Goal: Task Accomplishment & Management: Manage account settings

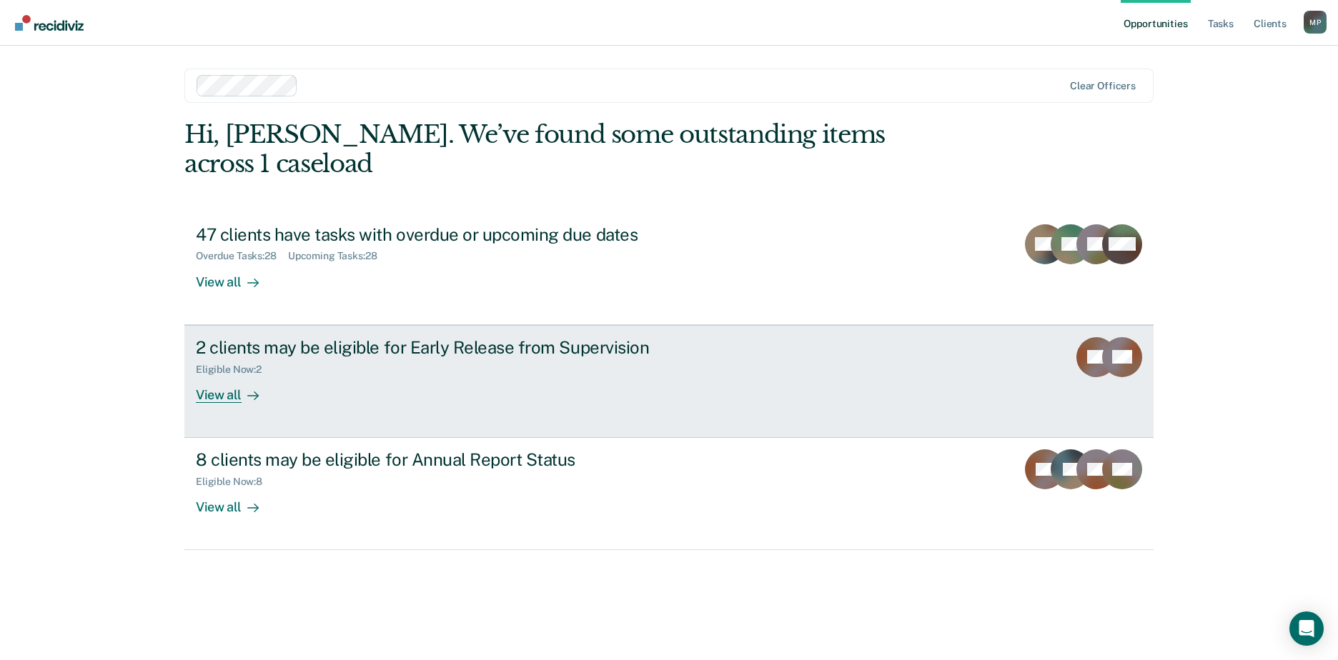
click at [706, 338] on div "2 clients may be eligible for Early Release from Supervision Eligible Now : 2 V…" at bounding box center [464, 370] width 536 height 66
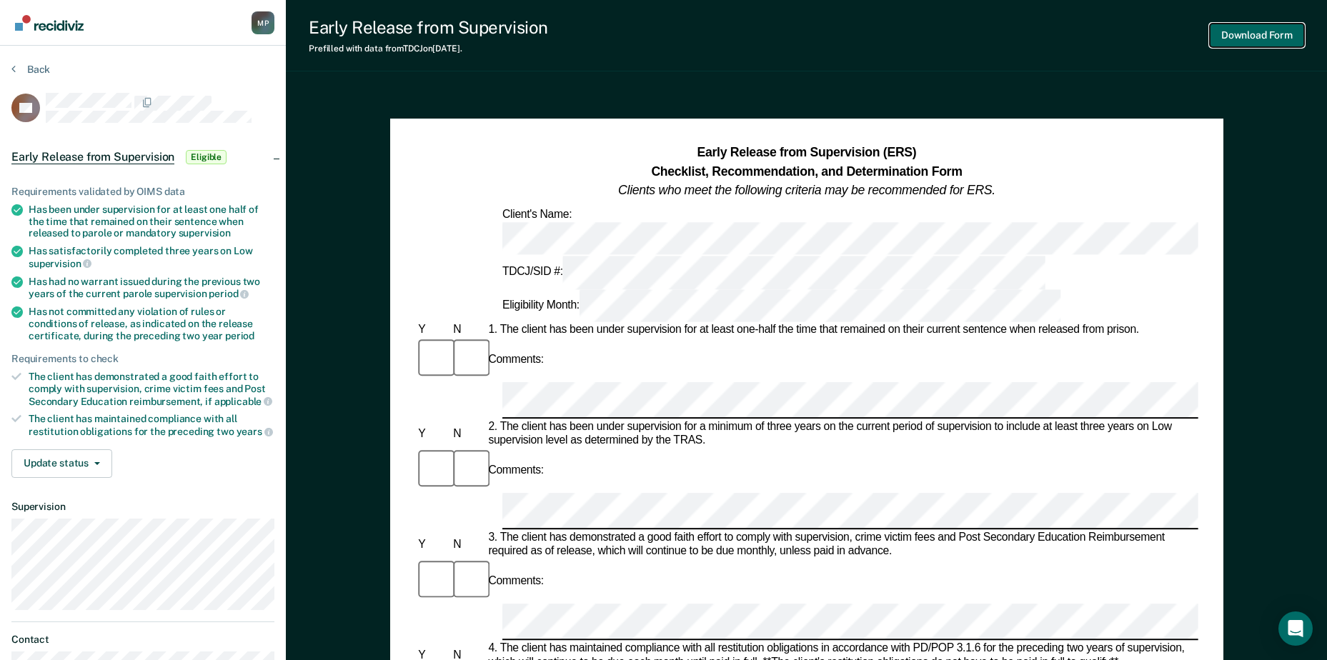
click at [1233, 35] on button "Download Form" at bounding box center [1257, 36] width 94 height 24
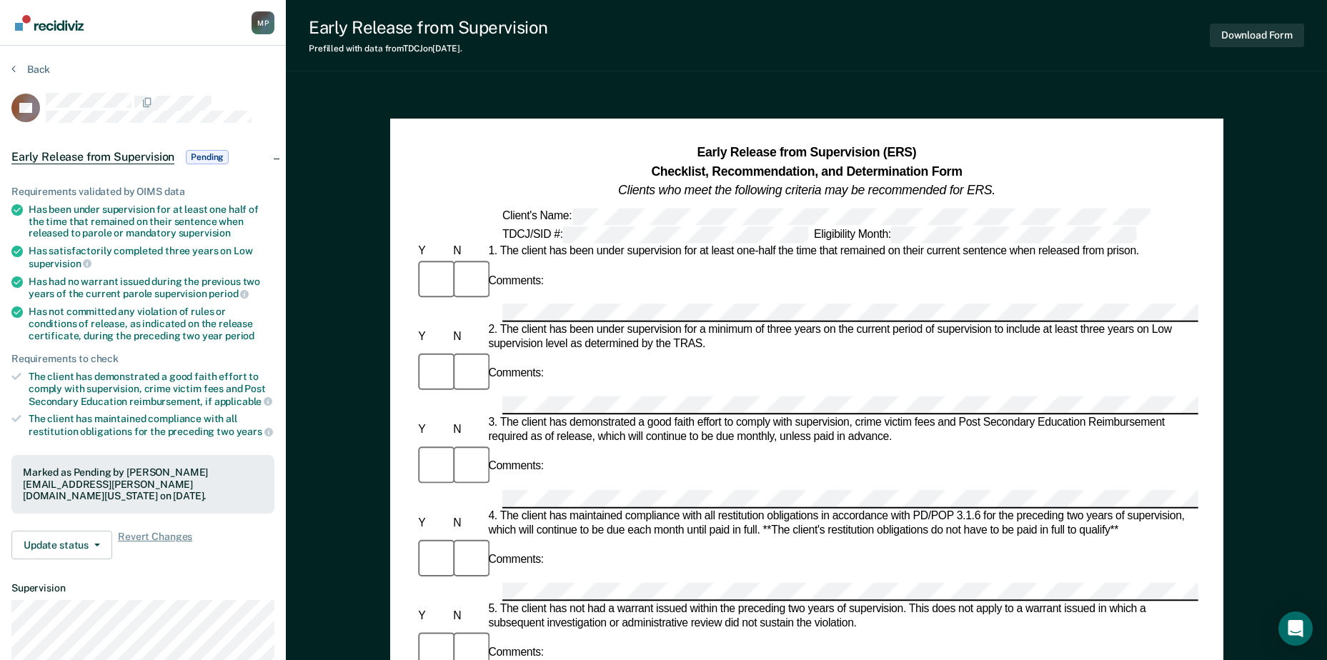
click at [372, 79] on div "Early Release from Supervision Prefilled with data from TDCJ on [DATE] . Downlo…" at bounding box center [806, 625] width 1041 height 1251
click at [199, 154] on span "Pending" at bounding box center [207, 157] width 43 height 14
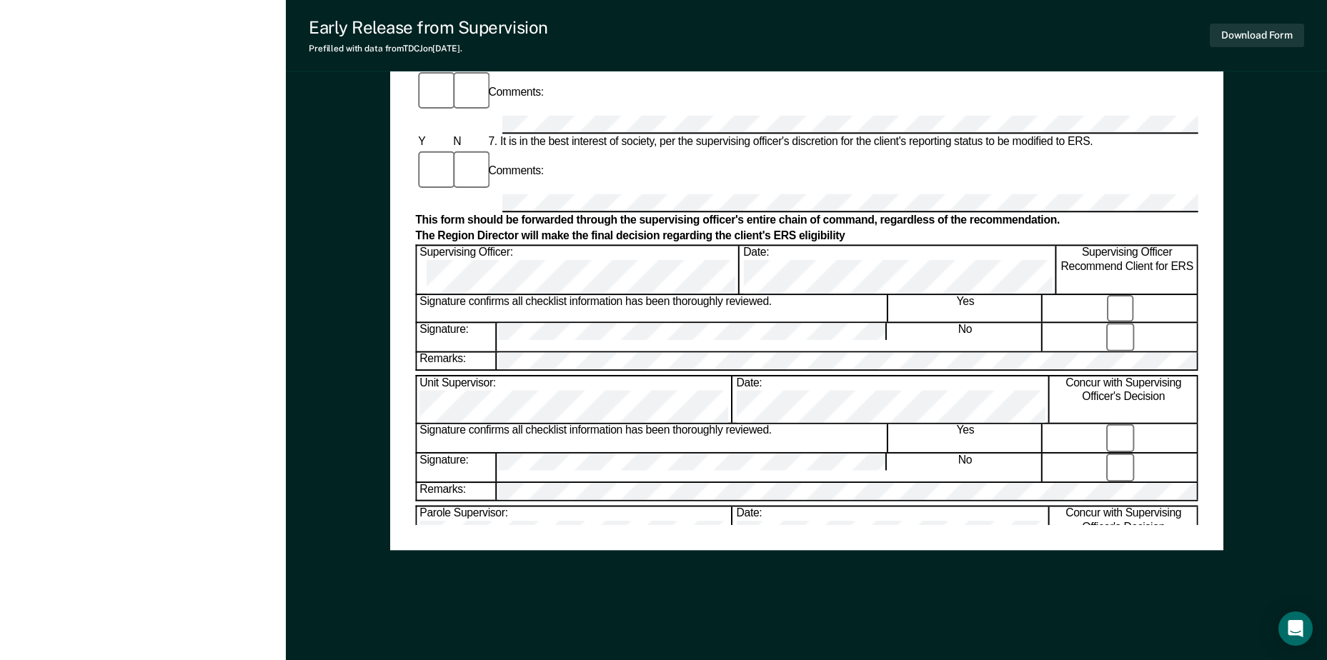
scroll to position [656, 0]
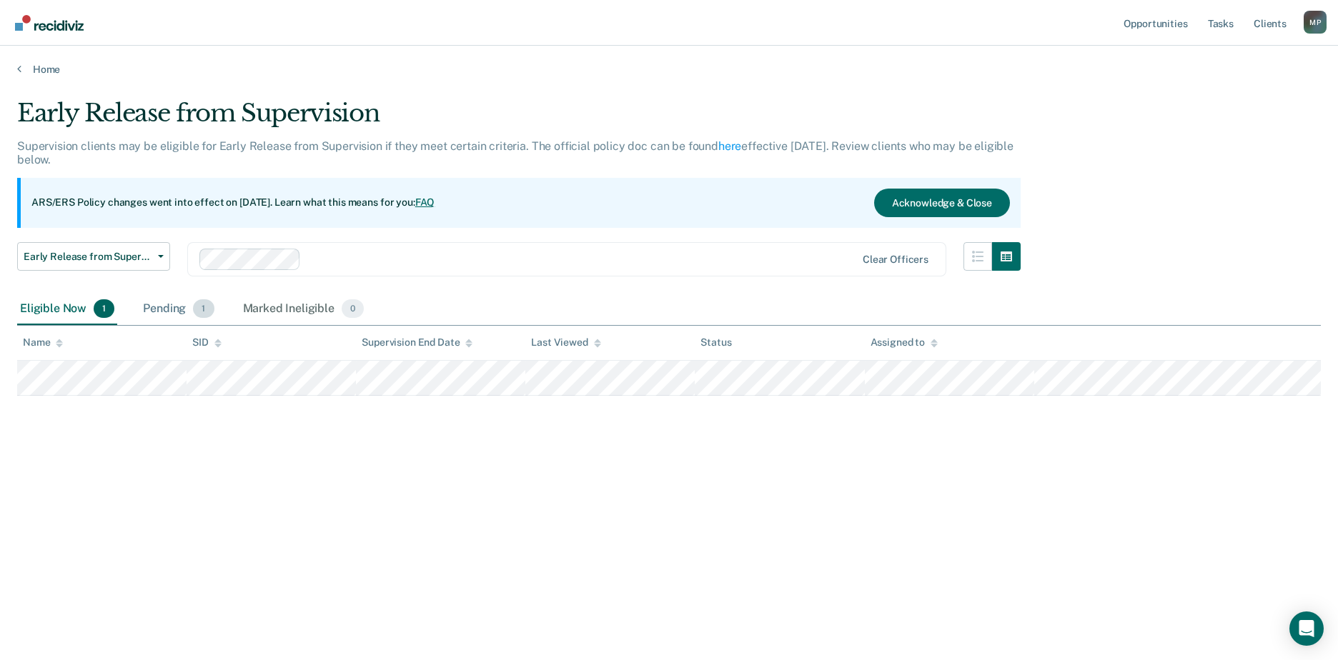
click at [169, 305] on div "Pending 1" at bounding box center [178, 309] width 76 height 31
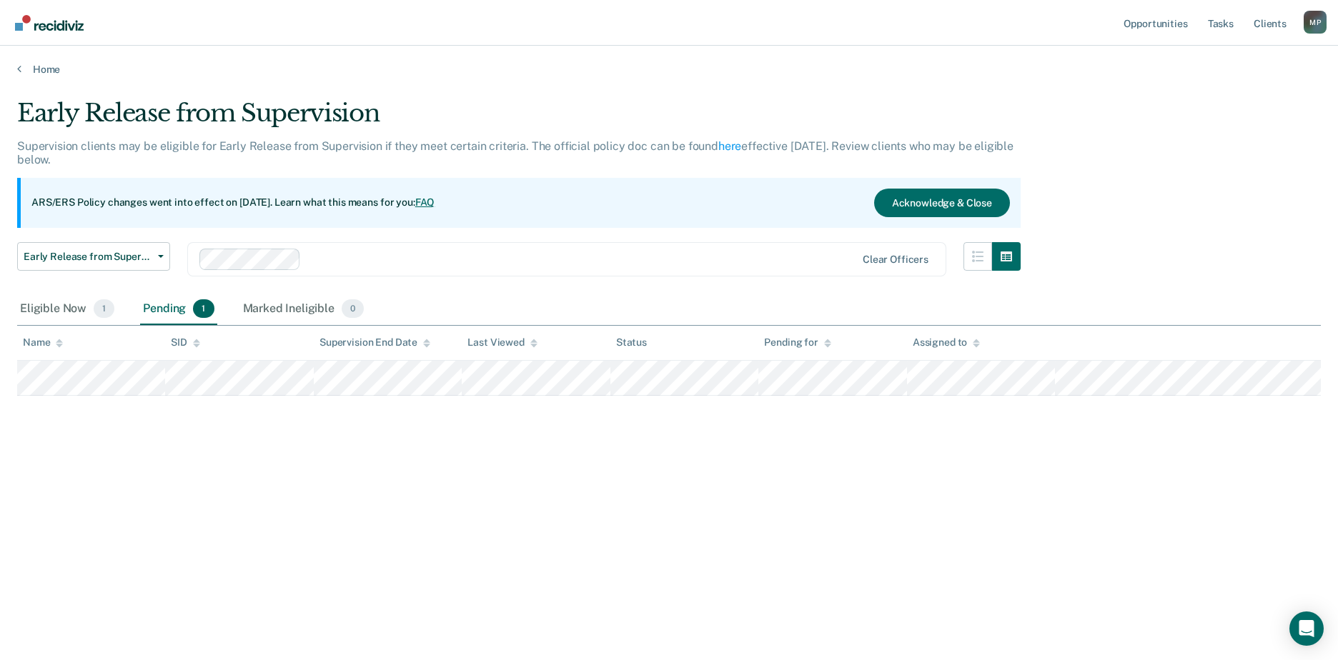
click at [202, 309] on span "1" at bounding box center [203, 308] width 21 height 19
click at [164, 312] on div "Pending 1" at bounding box center [178, 309] width 76 height 31
click at [103, 309] on span "1" at bounding box center [104, 308] width 21 height 19
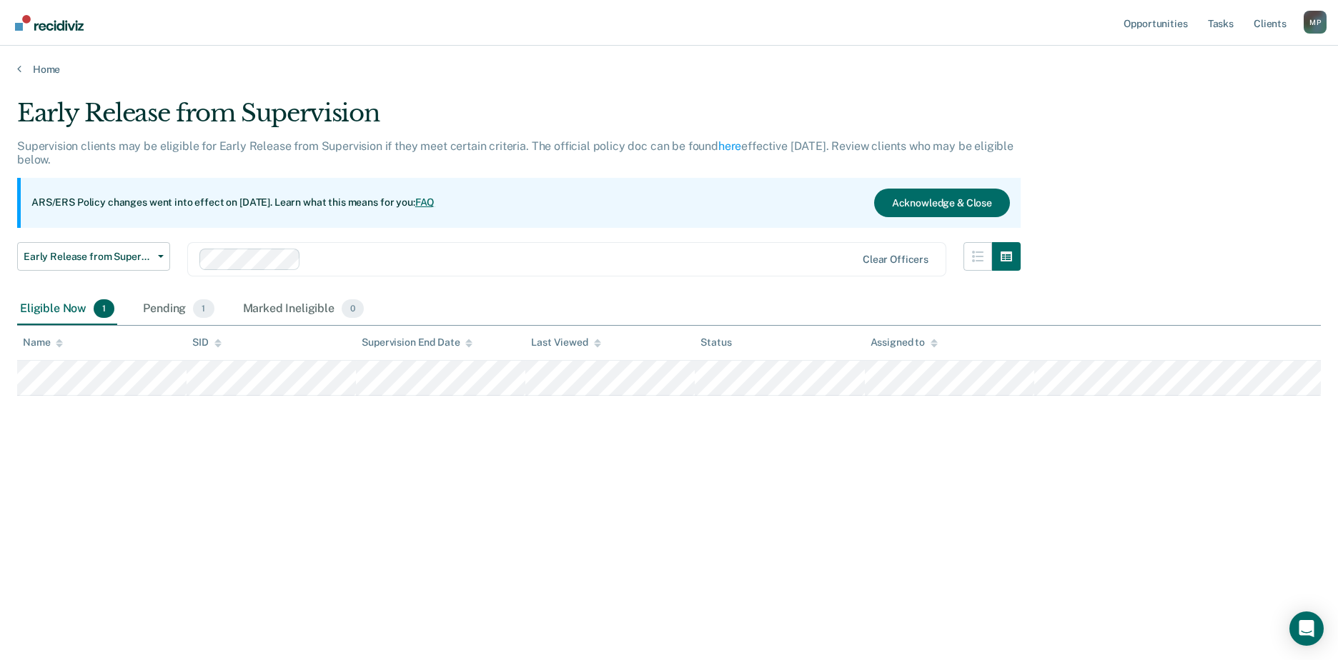
click at [55, 307] on div "Eligible Now 1" at bounding box center [67, 309] width 100 height 31
click at [98, 306] on span "1" at bounding box center [104, 308] width 21 height 19
click at [196, 309] on span "1" at bounding box center [203, 308] width 21 height 19
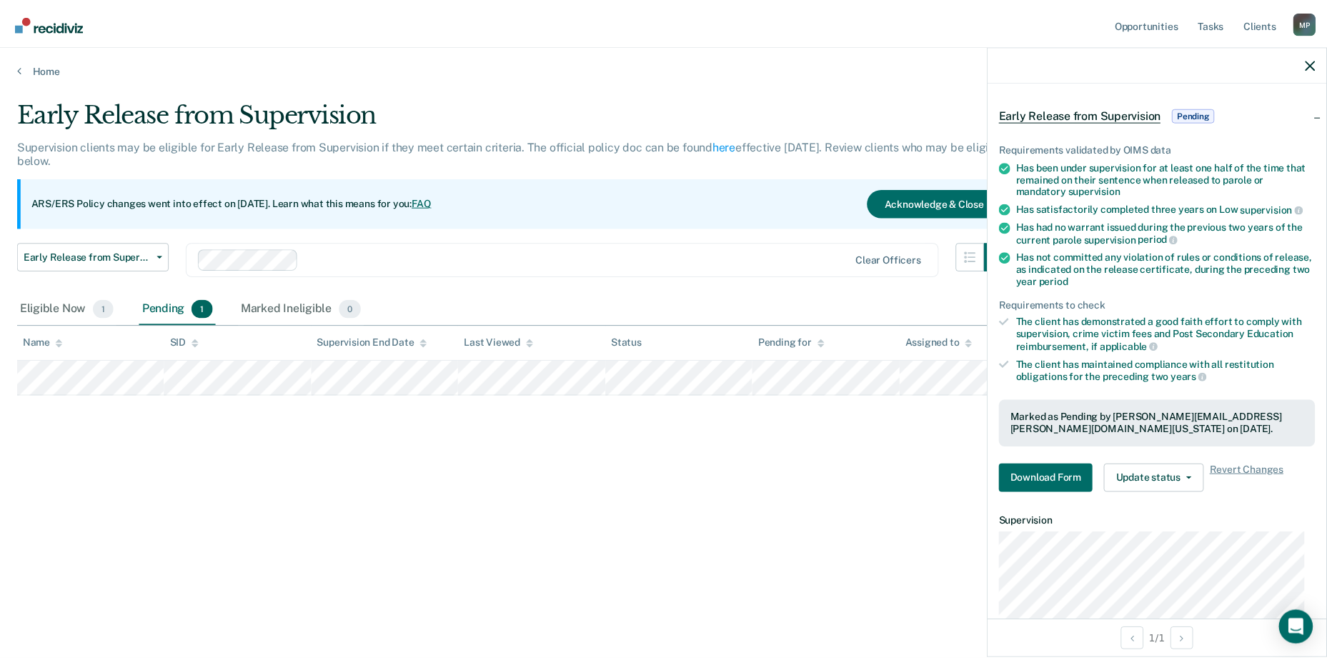
scroll to position [71, 0]
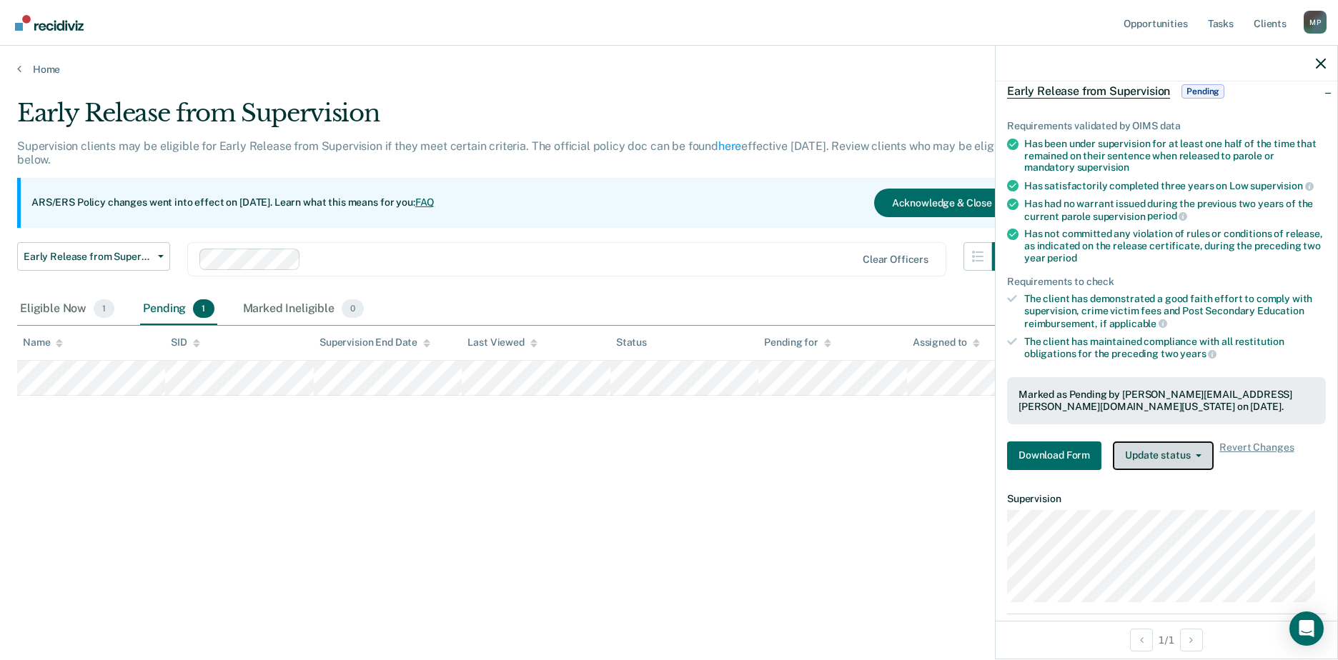
click at [1201, 458] on button "Update status" at bounding box center [1163, 456] width 101 height 29
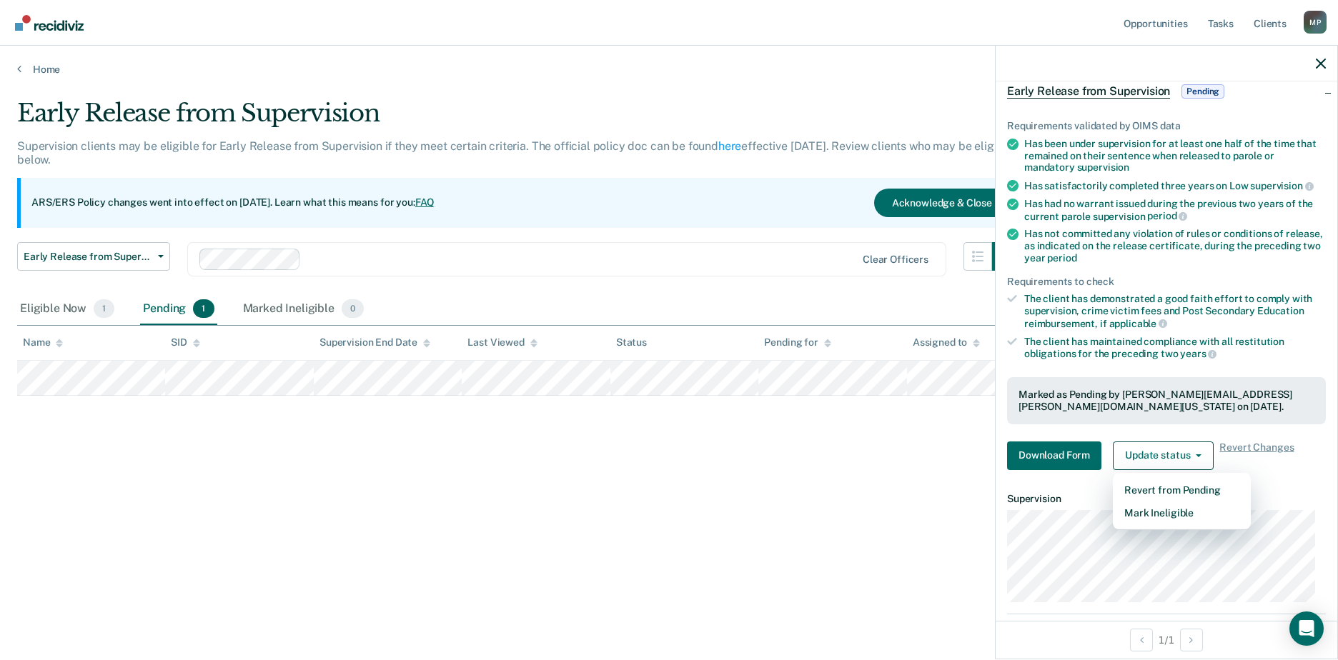
click at [903, 502] on div "Early Release from Supervision Supervision clients may be eligible for Early Re…" at bounding box center [668, 326] width 1303 height 454
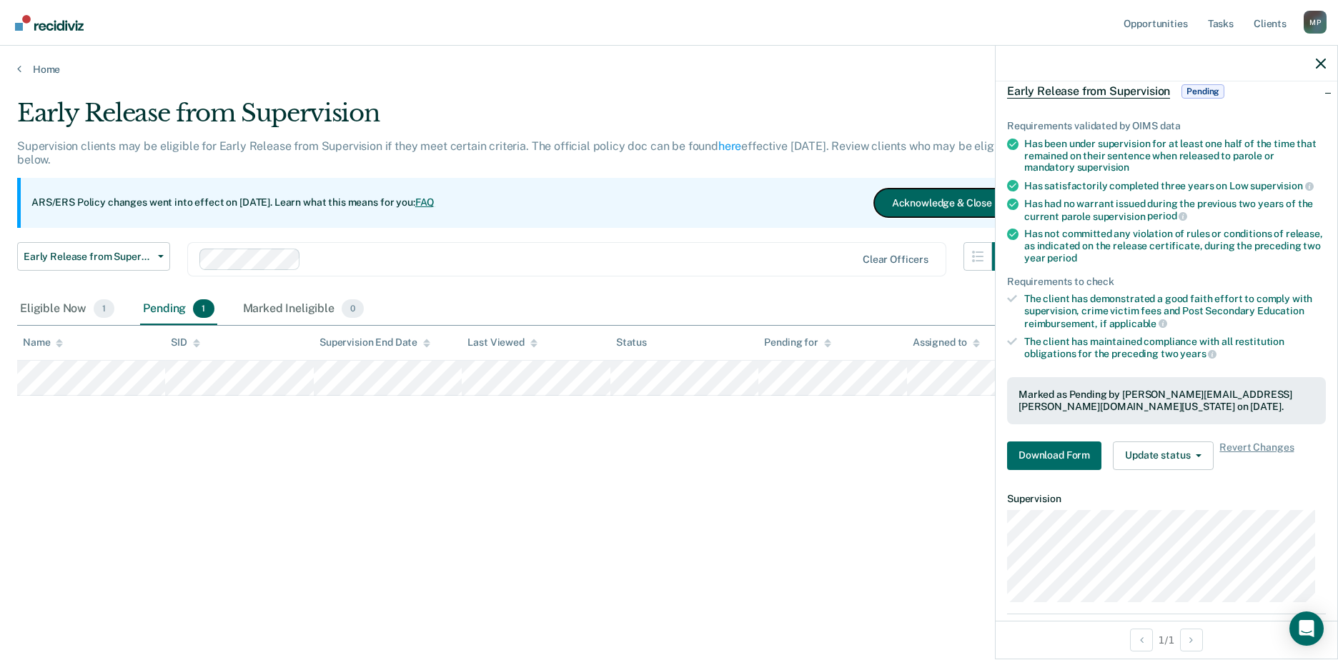
click at [956, 204] on button "Acknowledge & Close" at bounding box center [942, 203] width 136 height 29
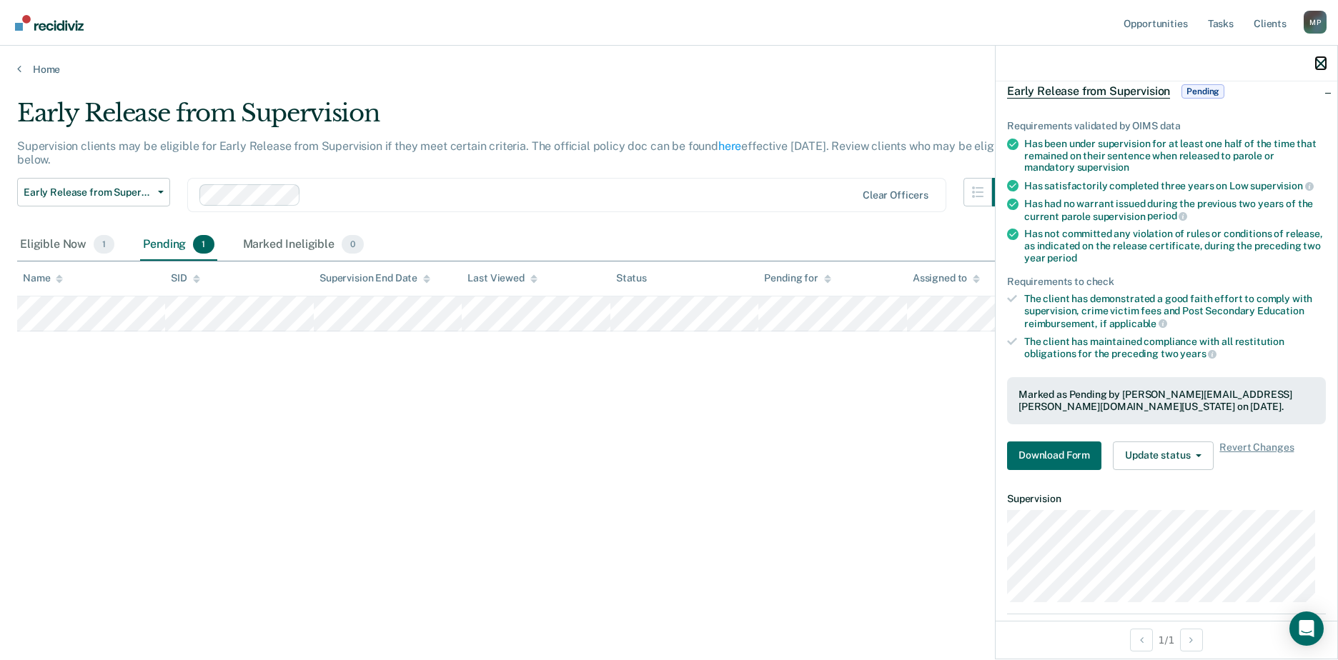
click at [1324, 61] on icon "button" at bounding box center [1321, 64] width 10 height 10
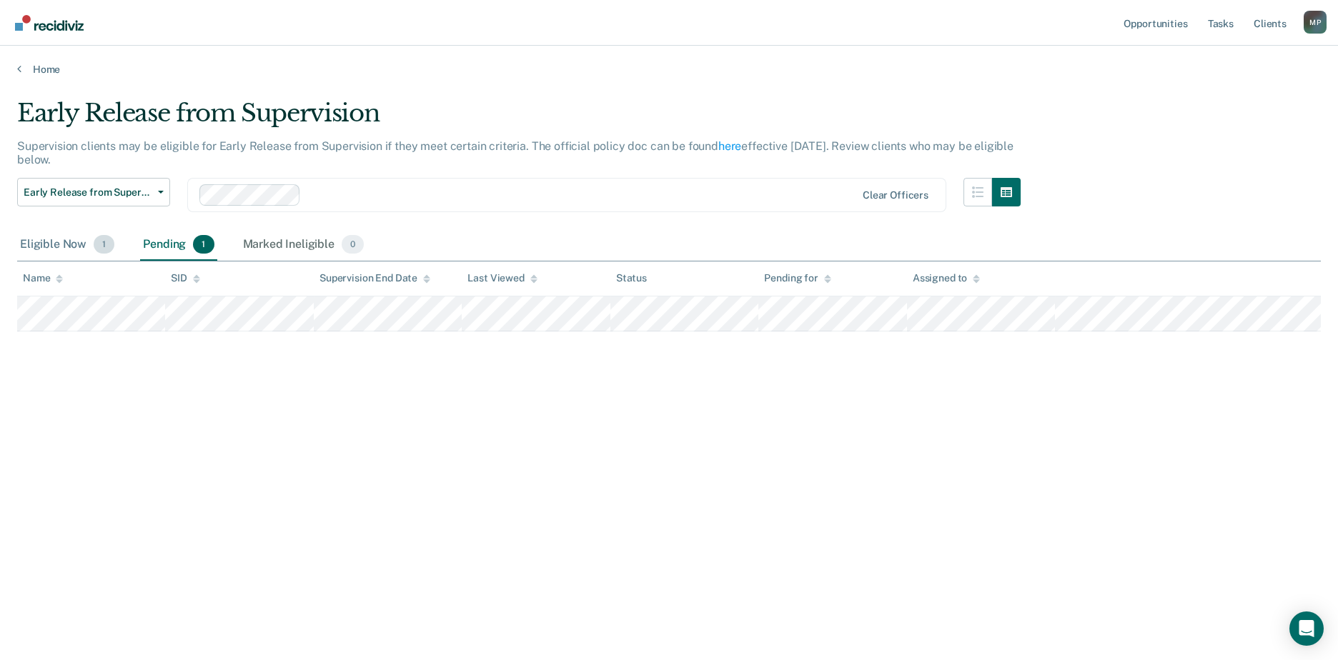
click at [103, 247] on span "1" at bounding box center [104, 244] width 21 height 19
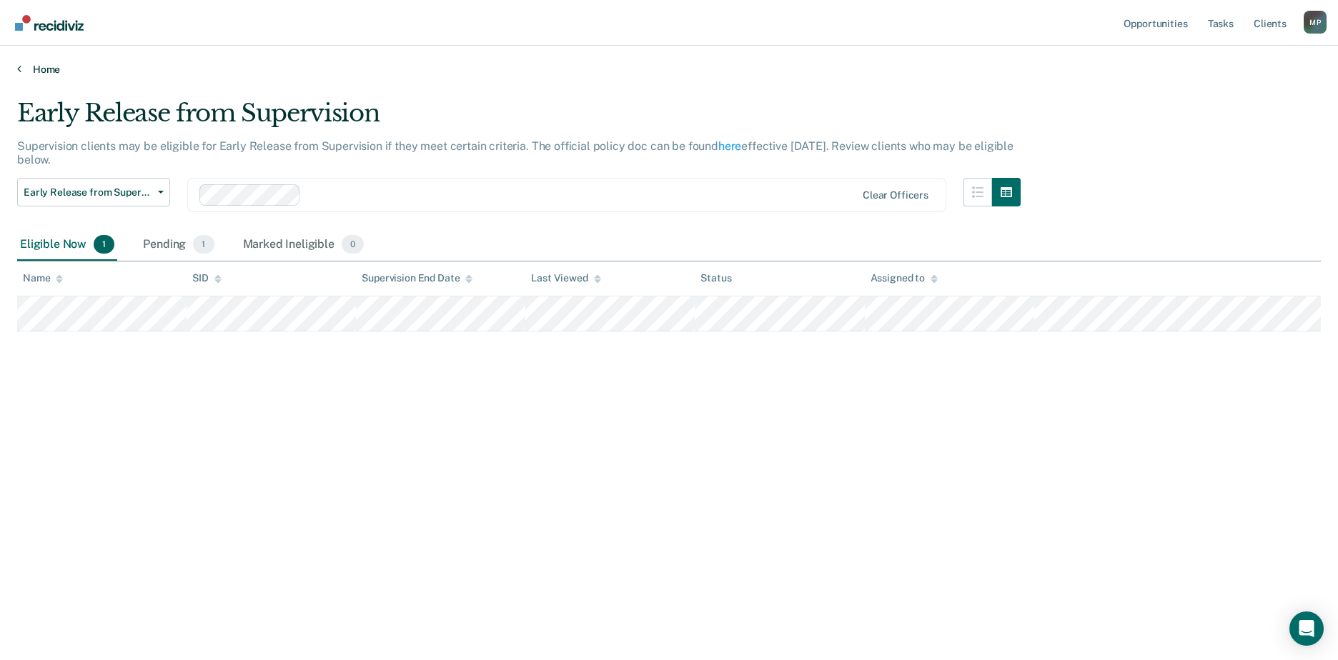
click at [49, 67] on link "Home" at bounding box center [668, 69] width 1303 height 13
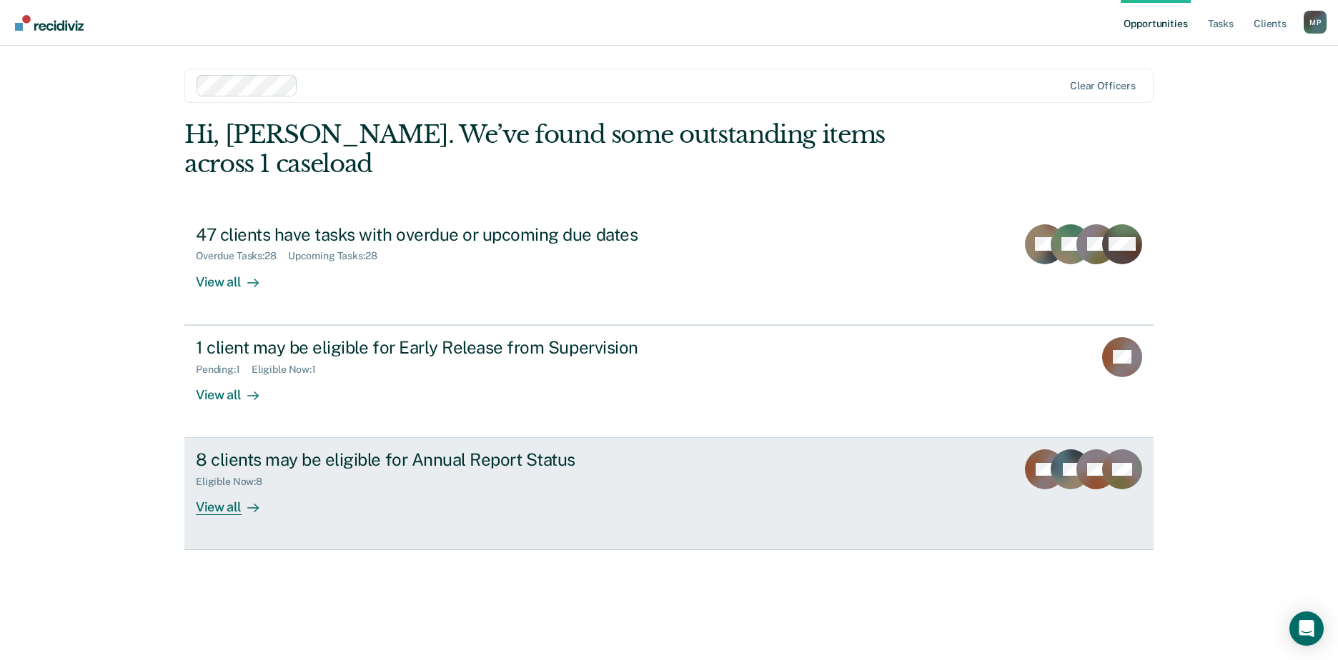
click at [352, 449] on div "8 clients may be eligible for Annual Report Status" at bounding box center [447, 459] width 502 height 21
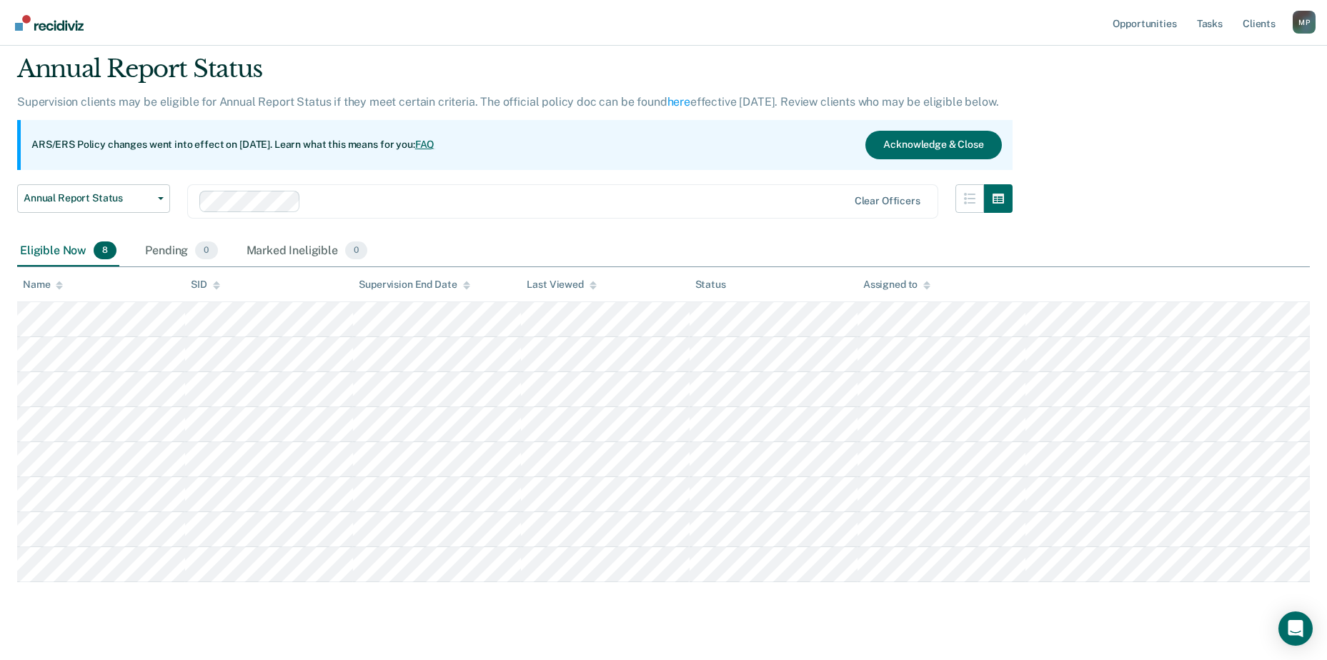
scroll to position [69, 0]
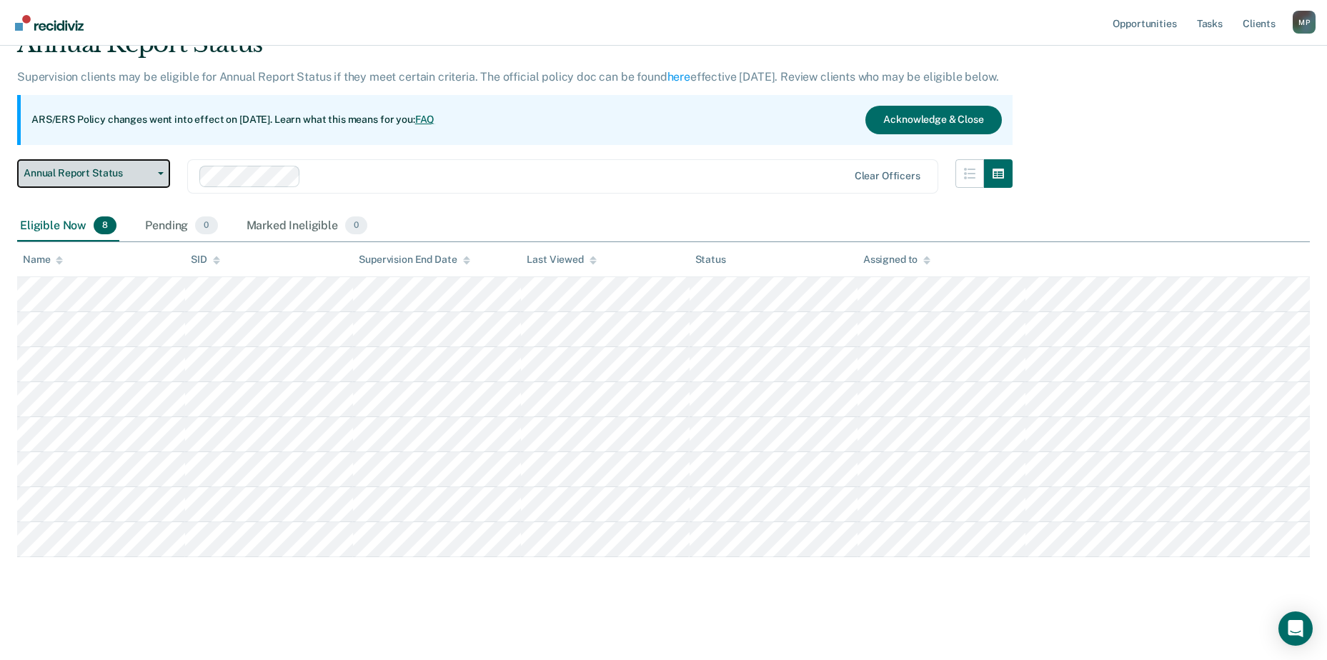
click at [164, 172] on button "Annual Report Status" at bounding box center [93, 173] width 153 height 29
click at [905, 116] on button "Acknowledge & Close" at bounding box center [933, 120] width 136 height 29
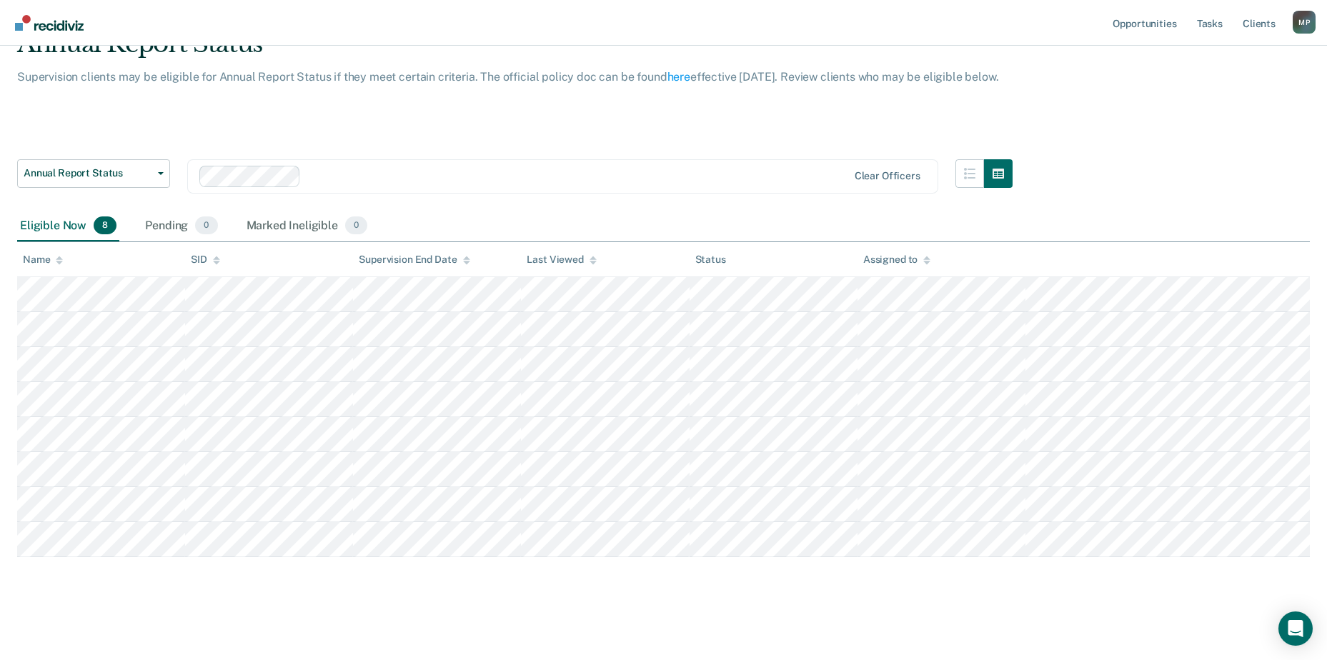
scroll to position [5, 0]
